Goal: Find specific page/section: Find specific page/section

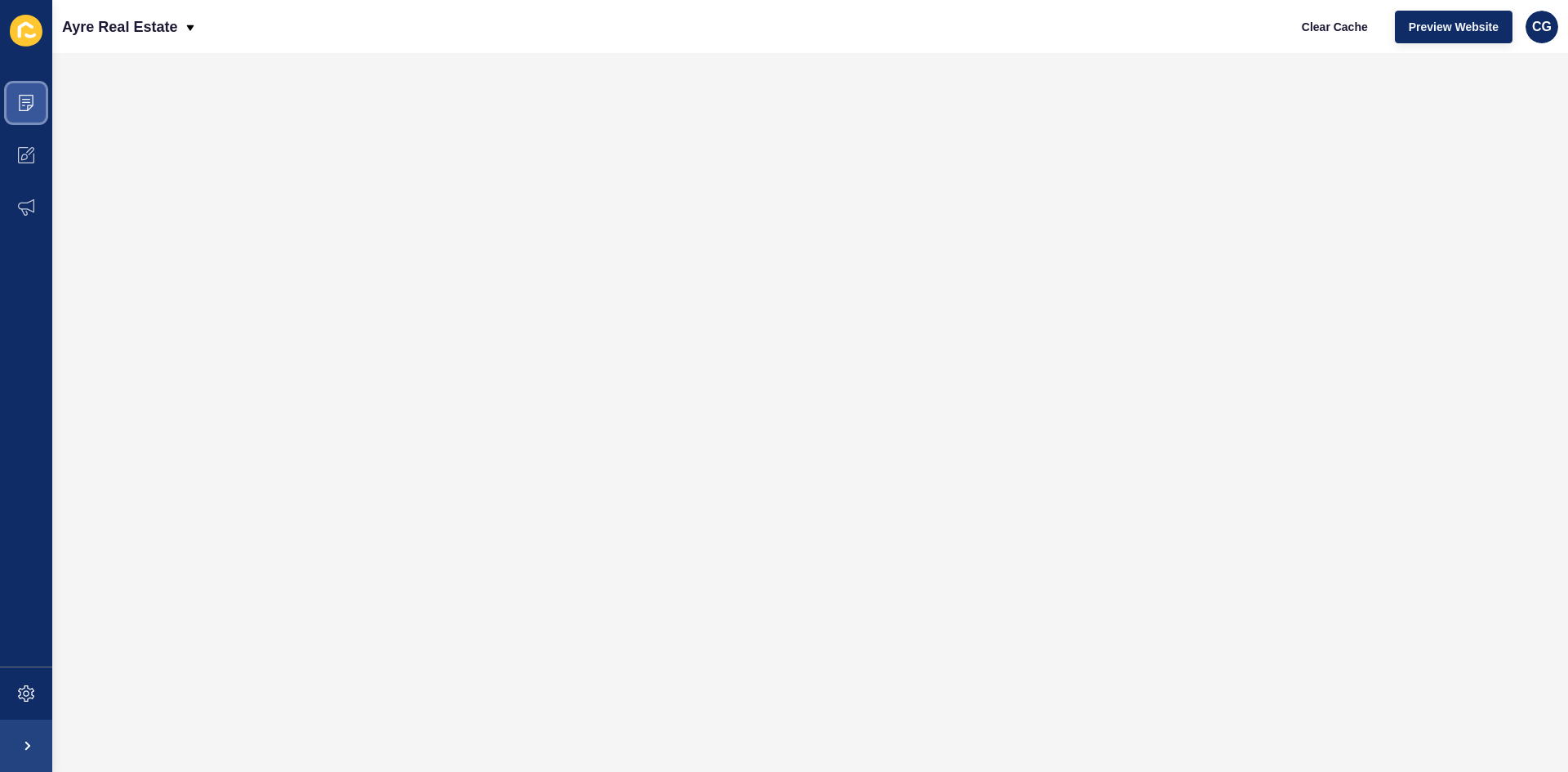
click at [31, 101] on icon at bounding box center [26, 102] width 16 height 16
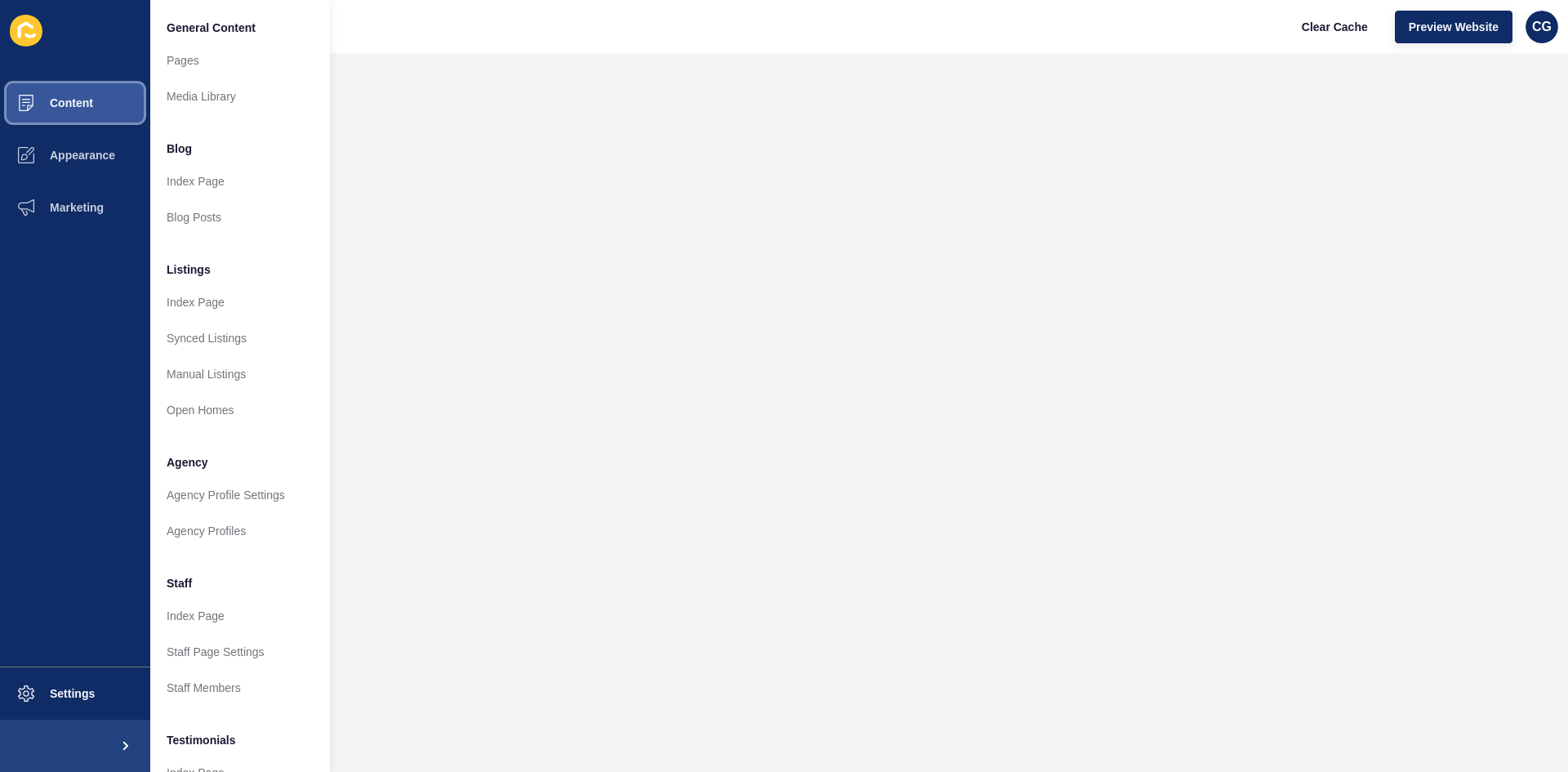
scroll to position [197, 0]
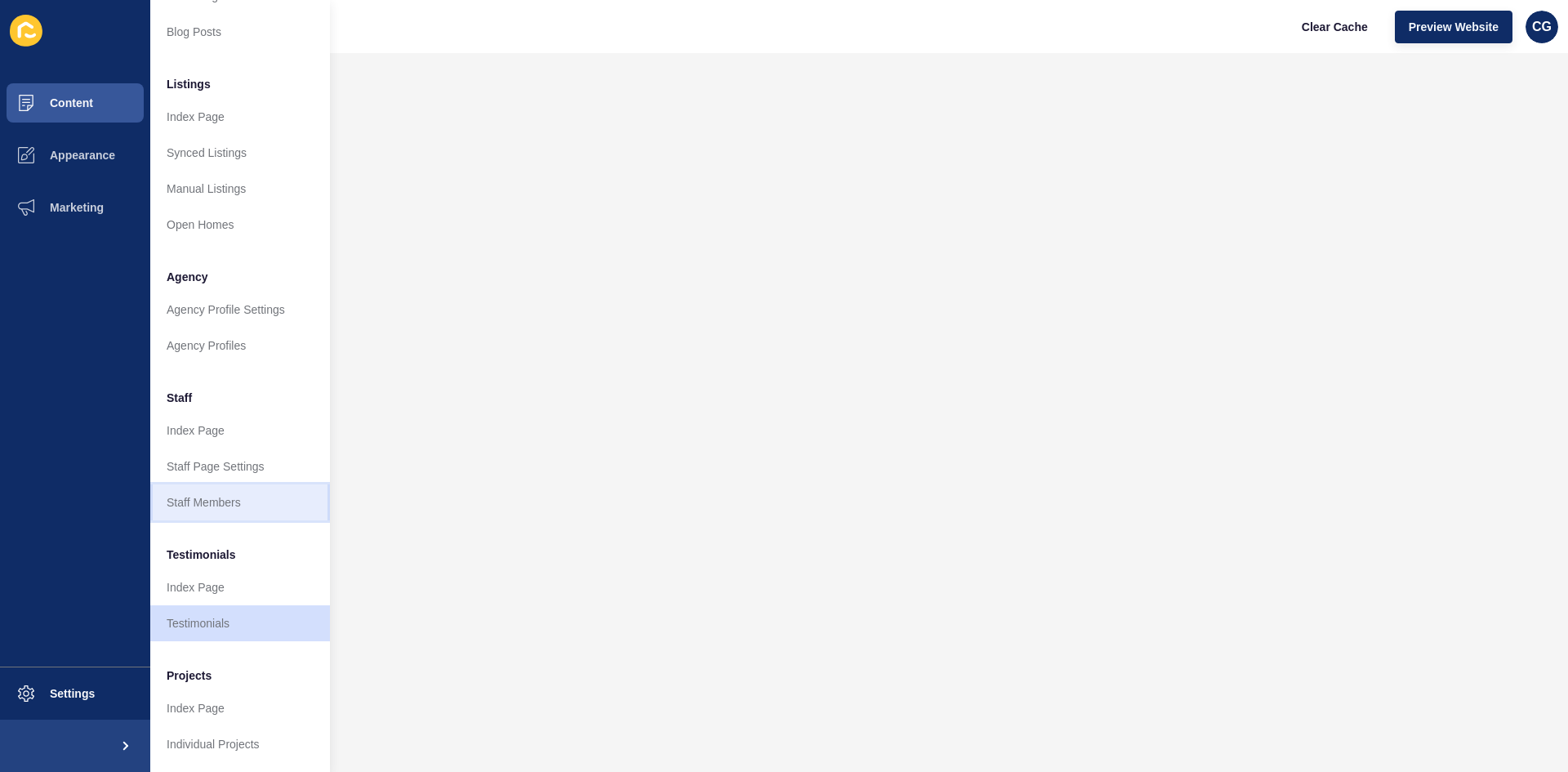
click at [221, 486] on link "Staff Members" at bounding box center [240, 502] width 179 height 36
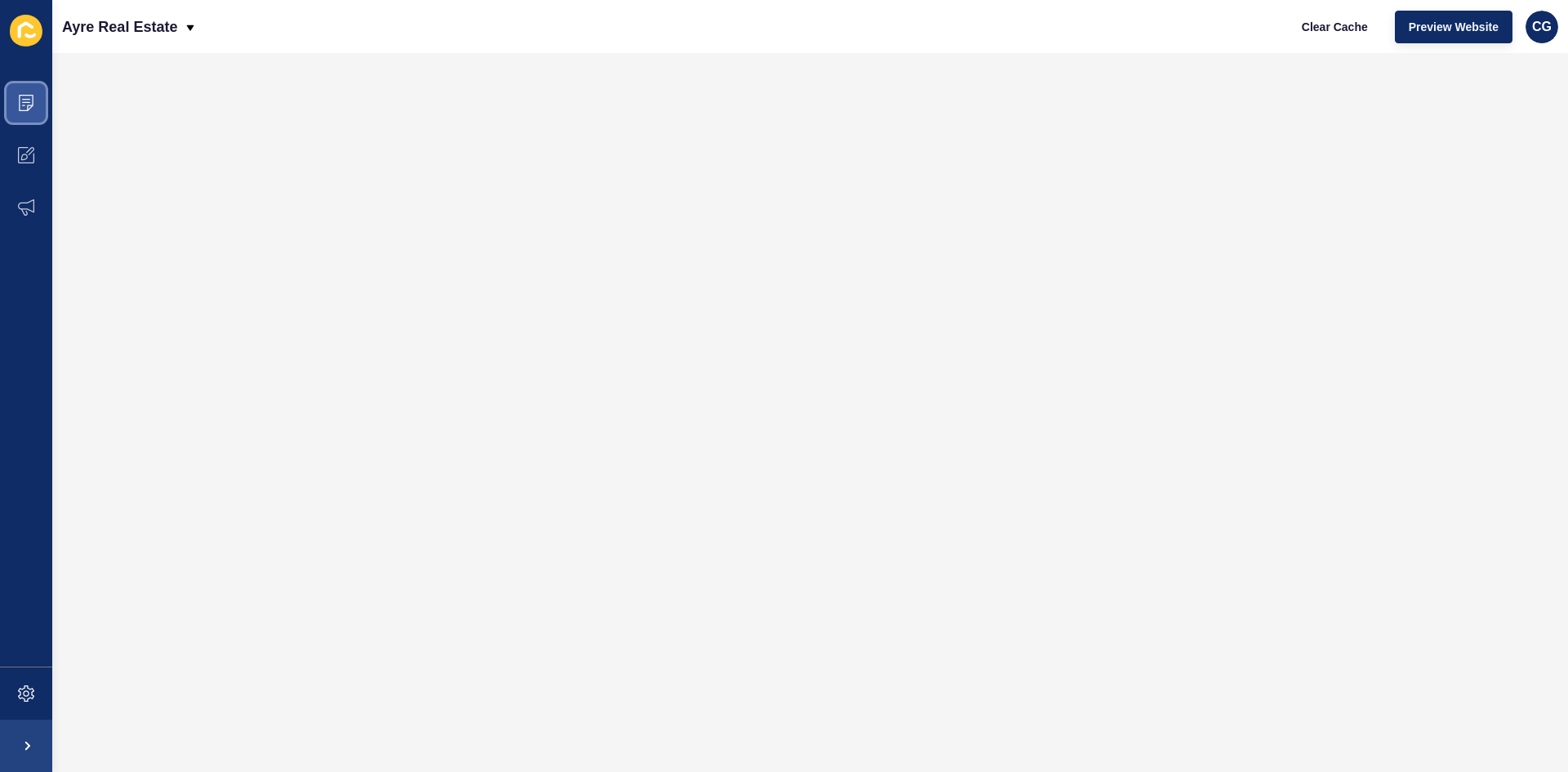
click at [31, 101] on icon at bounding box center [26, 102] width 16 height 16
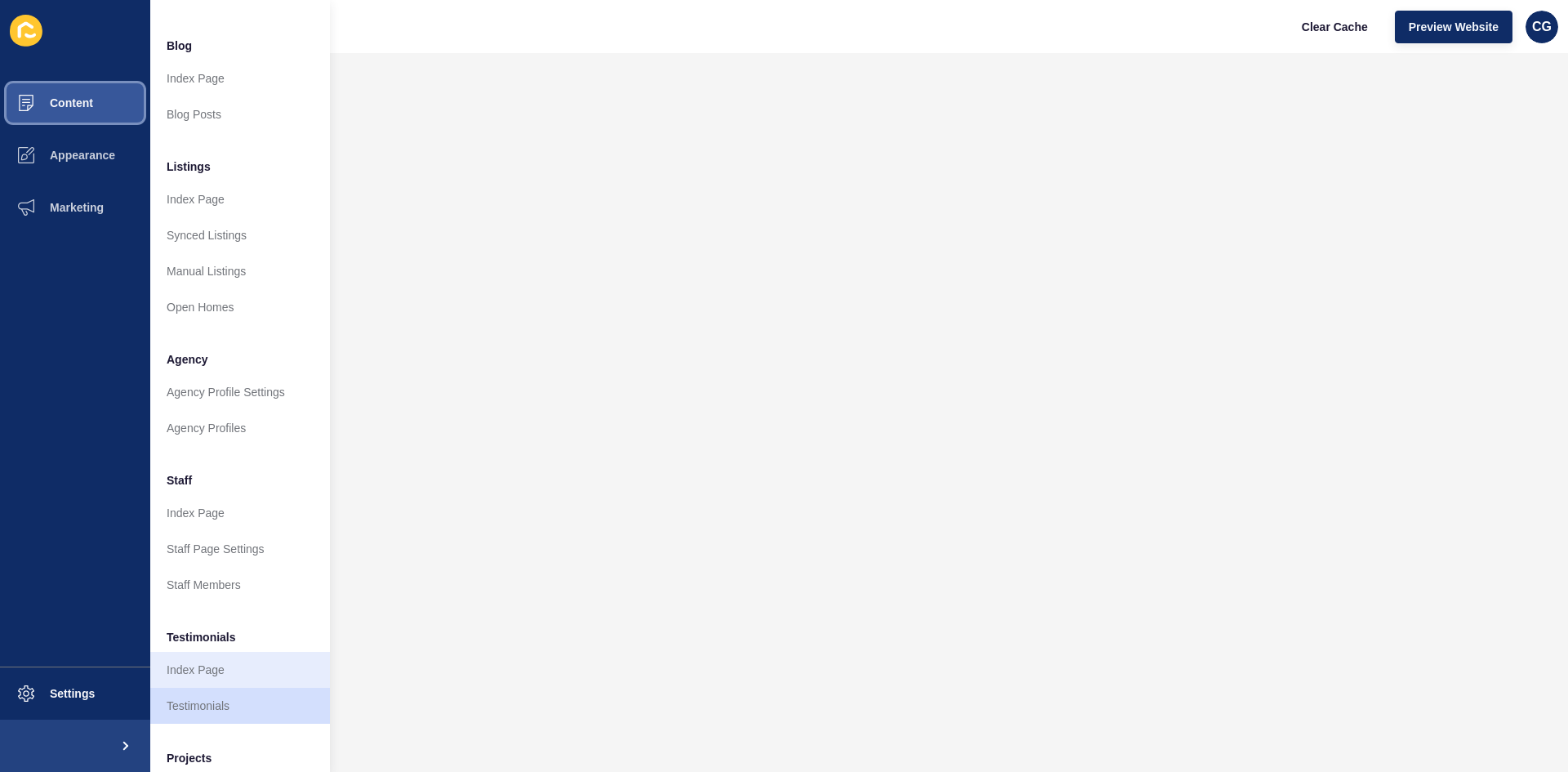
scroll to position [197, 0]
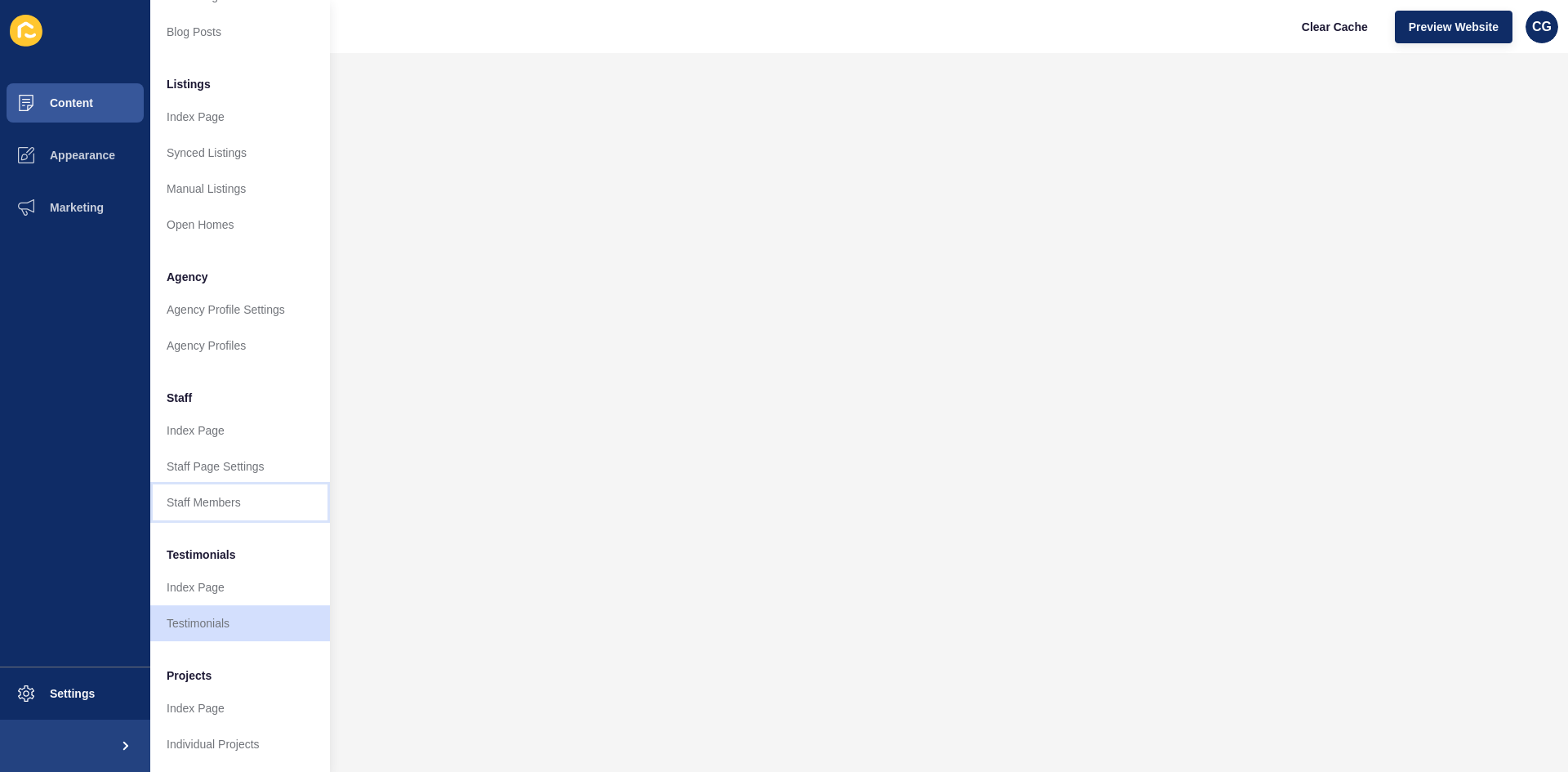
click at [237, 491] on link "Staff Members" at bounding box center [240, 502] width 179 height 36
